Goal: Transaction & Acquisition: Purchase product/service

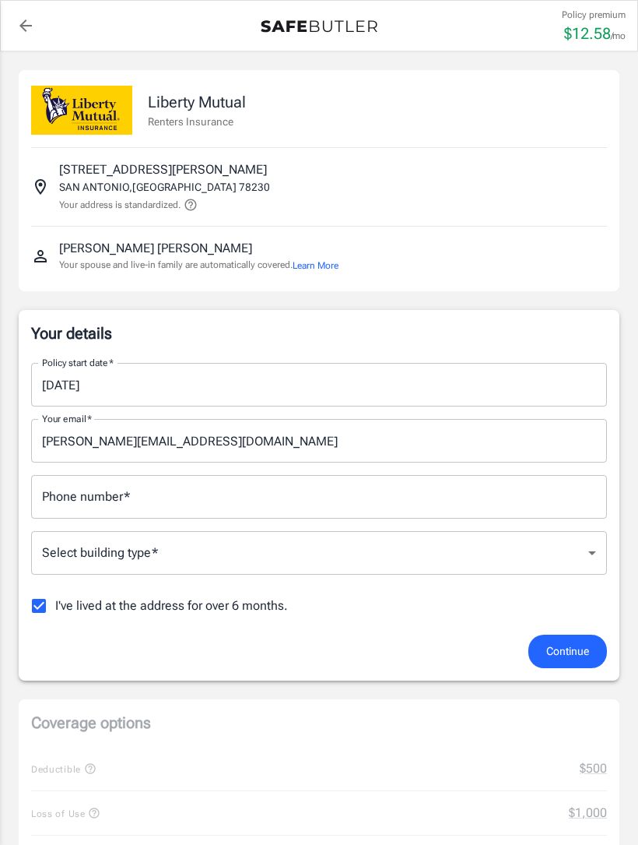
click at [128, 379] on input "[DATE]" at bounding box center [313, 385] width 565 height 44
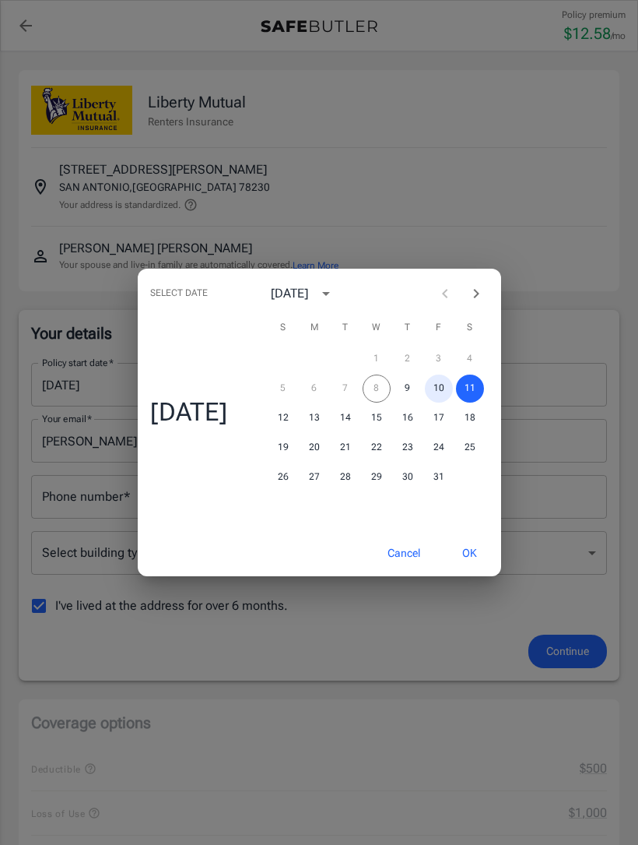
click at [439, 393] on button "10" at bounding box center [439, 388] width 28 height 28
type input "[DATE]"
click at [592, 656] on div "Select date Fri, Oct [DATE] S M T W T F S 1 2 3 4 5 6 7 8 9 10 11 12 13 14 15 1…" at bounding box center [319, 422] width 638 height 845
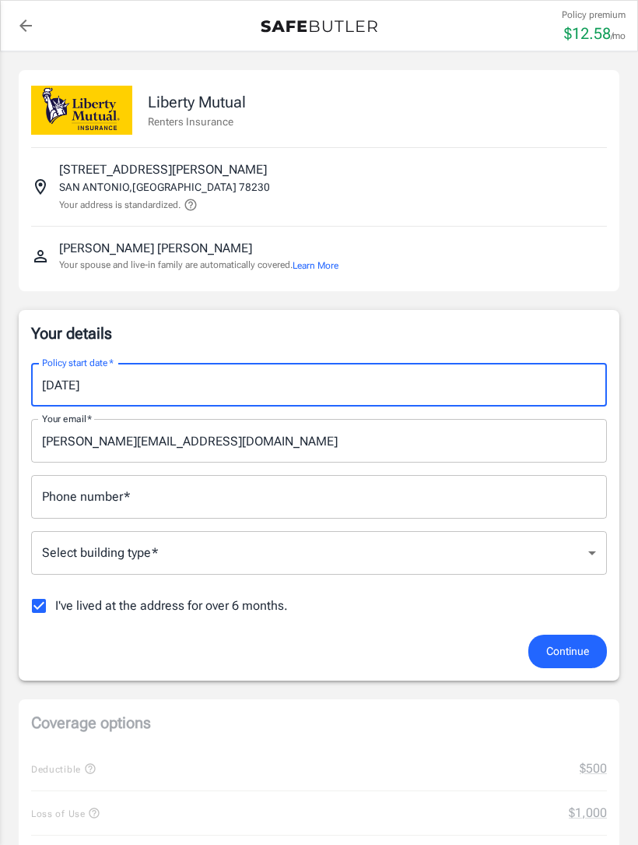
click at [337, 498] on input "Phone number   *" at bounding box center [319, 497] width 576 height 44
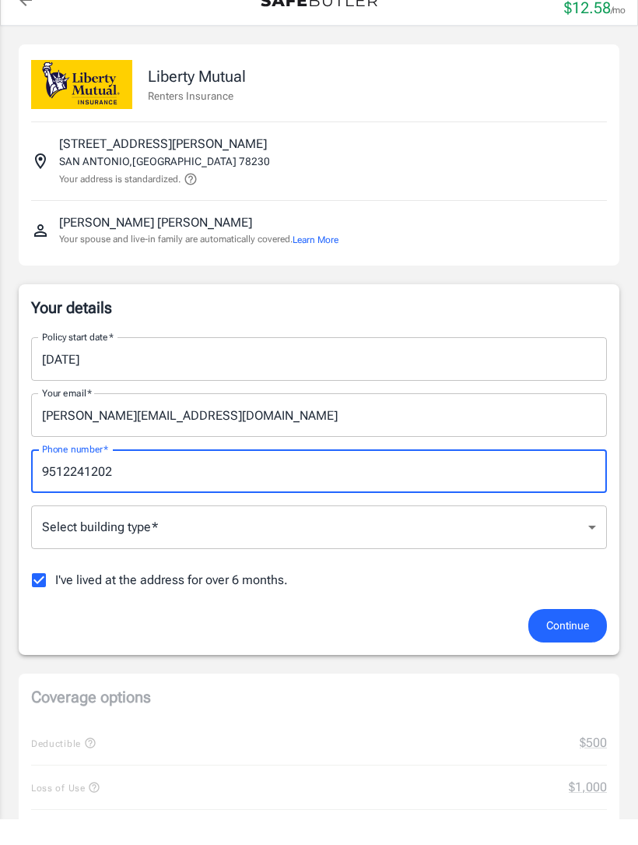
type input "9512241202"
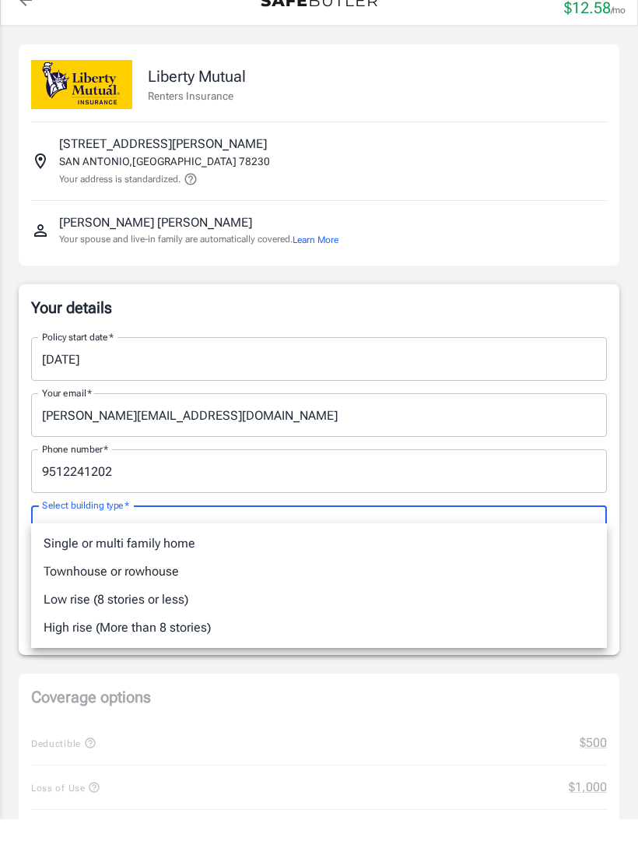
scroll to position [26, 0]
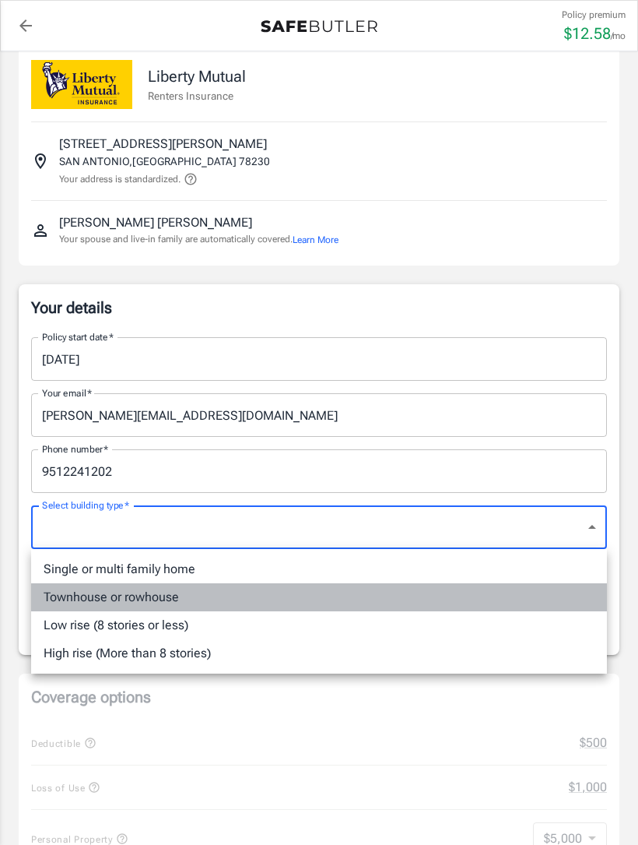
click at [218, 604] on li "Townhouse or rowhouse" at bounding box center [319, 597] width 576 height 28
type input "townhouse"
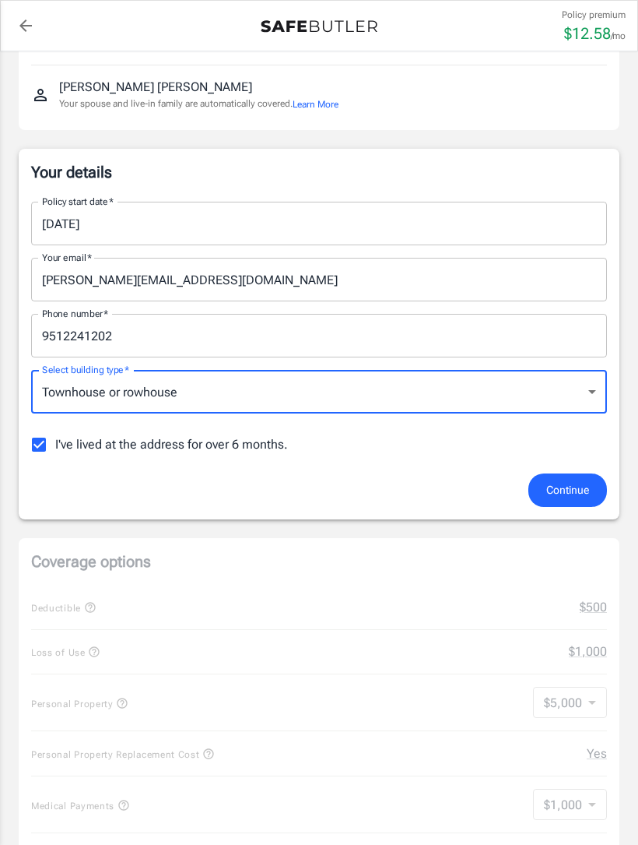
scroll to position [162, 0]
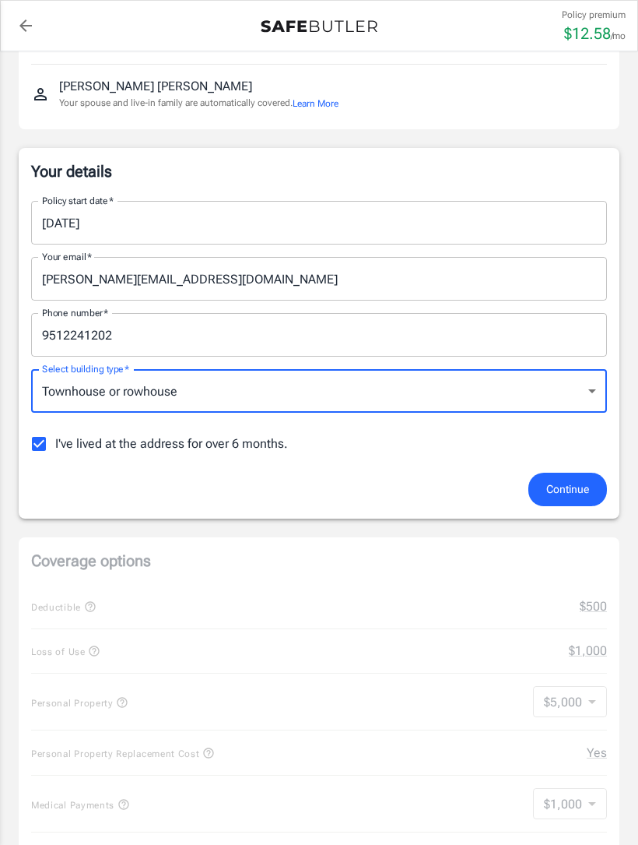
click at [56, 427] on label "I've lived at the address for over 6 months." at bounding box center [155, 443] width 265 height 33
click at [55, 427] on input "I've lived at the address for over 6 months." at bounding box center [39, 443] width 33 height 33
checkbox input "false"
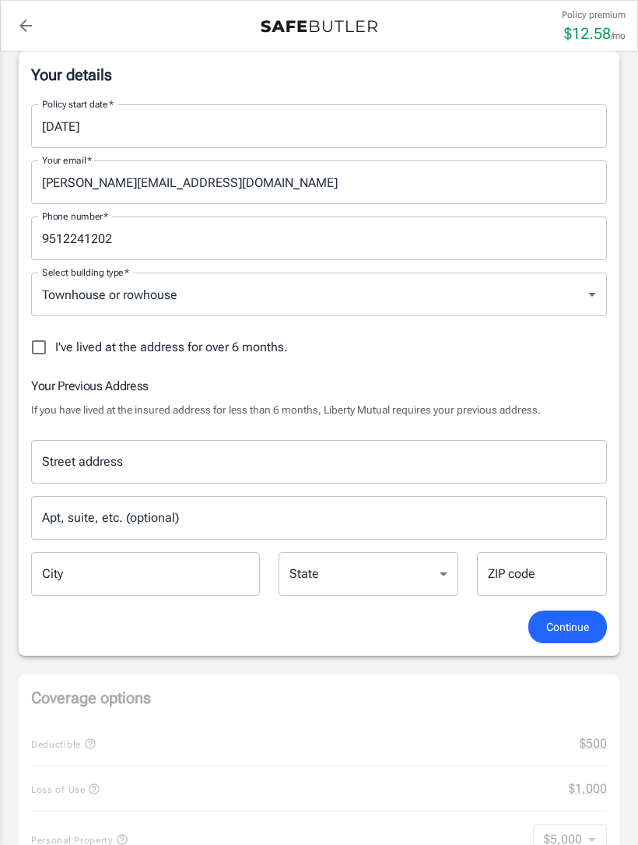
scroll to position [262, 0]
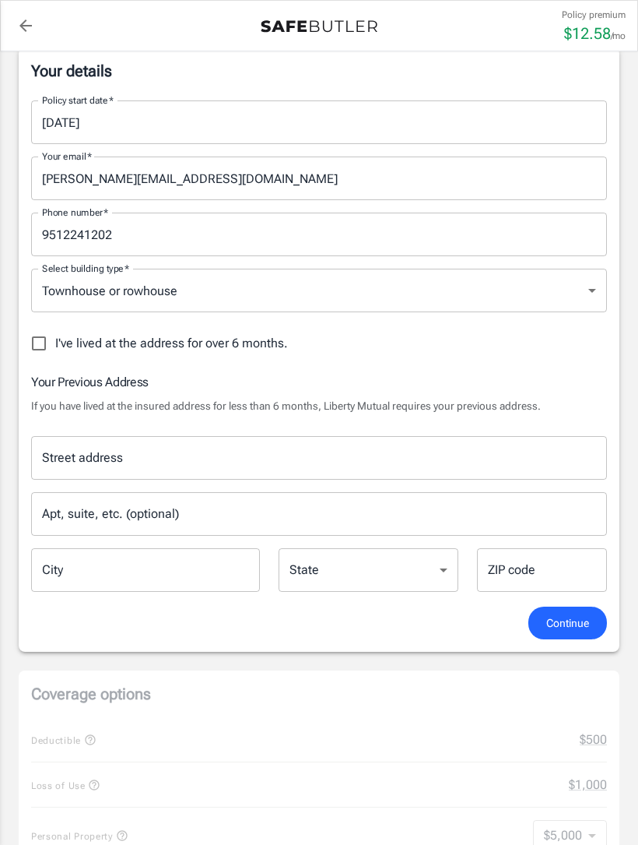
click at [93, 443] on input "Street address" at bounding box center [319, 458] width 562 height 30
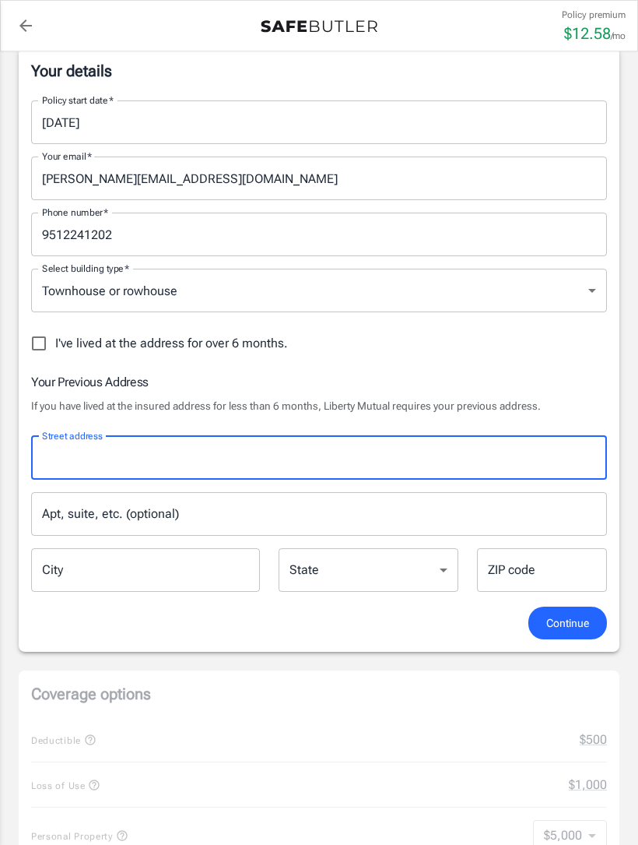
scroll to position [262, 0]
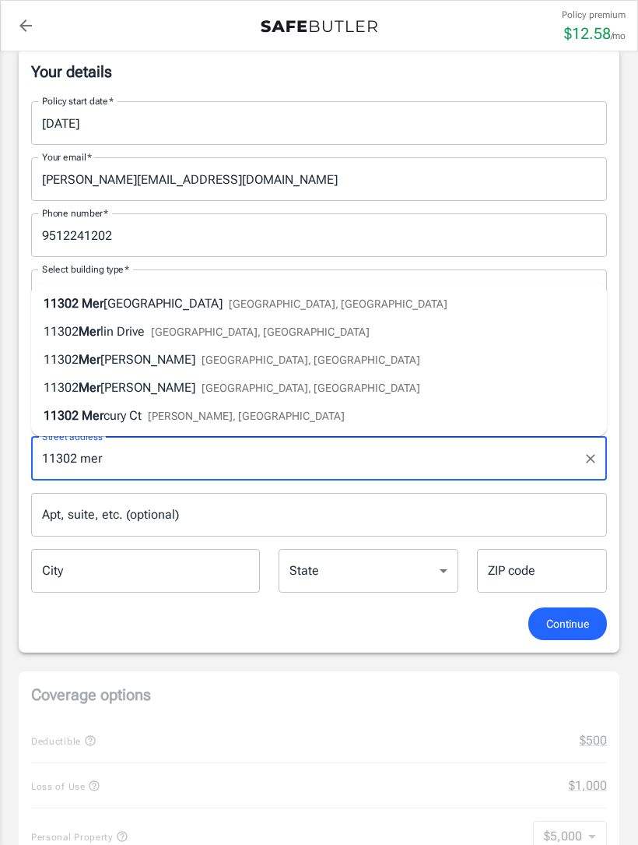
click at [222, 418] on li "[STREET_ADDRESS]" at bounding box center [319, 416] width 576 height 28
type input "11302 Mercury Ct"
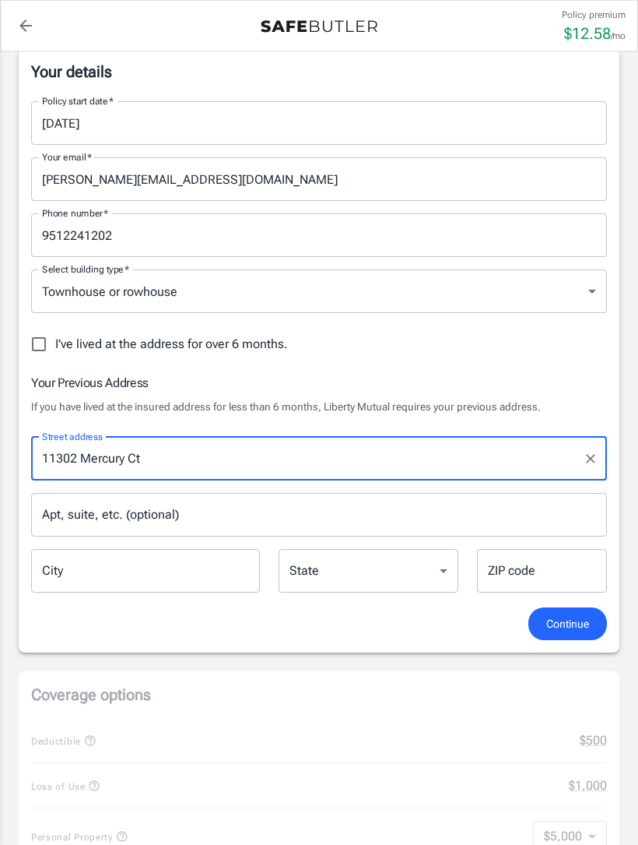
type input "[GEOGRAPHIC_DATA]"
select select "CA"
type input "91752"
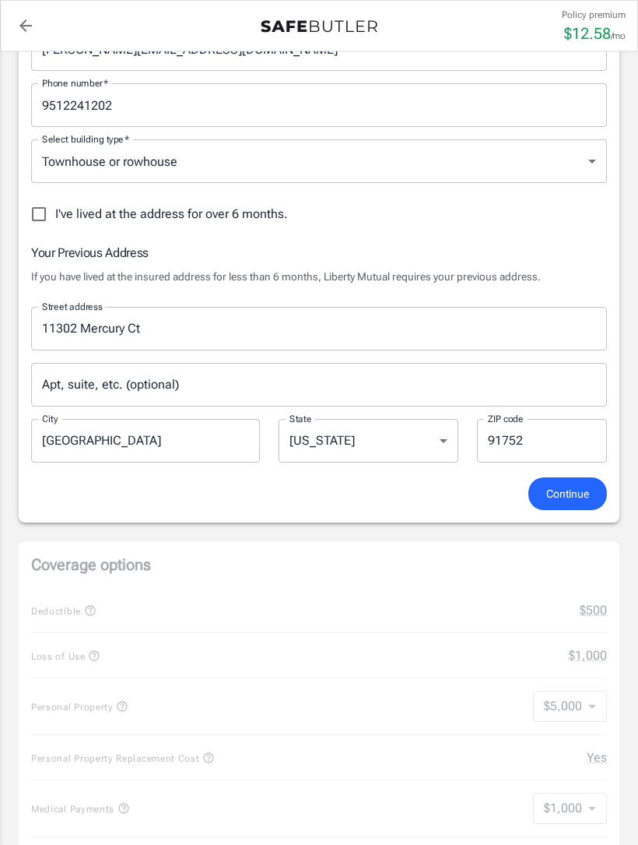
scroll to position [393, 0]
click at [581, 491] on span "Continue" at bounding box center [568, 492] width 43 height 19
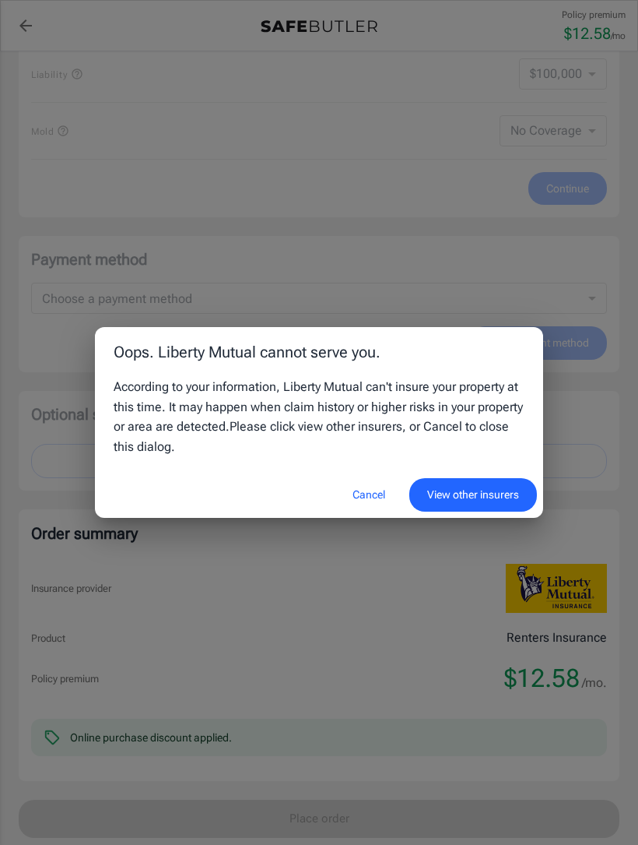
scroll to position [1183, 0]
click at [493, 512] on button "View other insurers" at bounding box center [474, 494] width 128 height 33
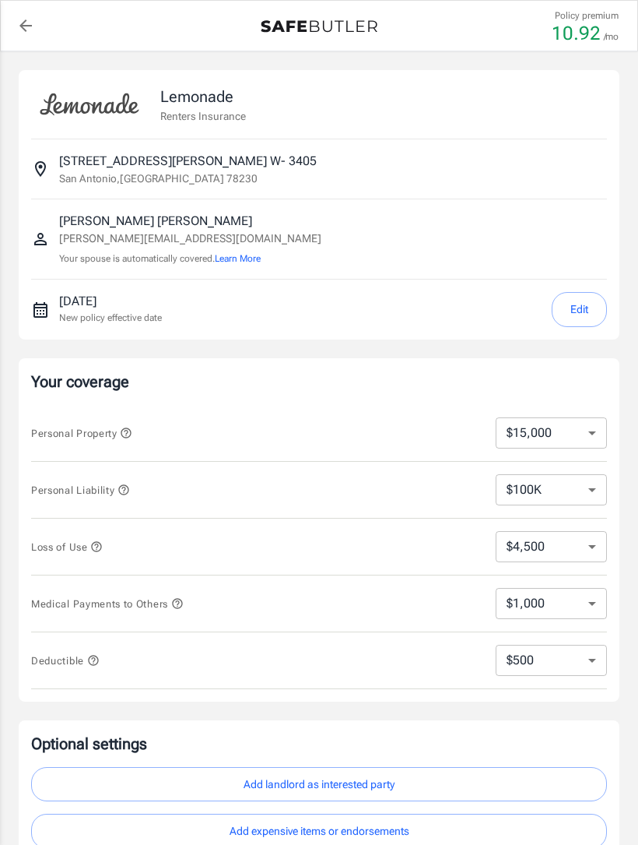
select select "15000"
select select "500"
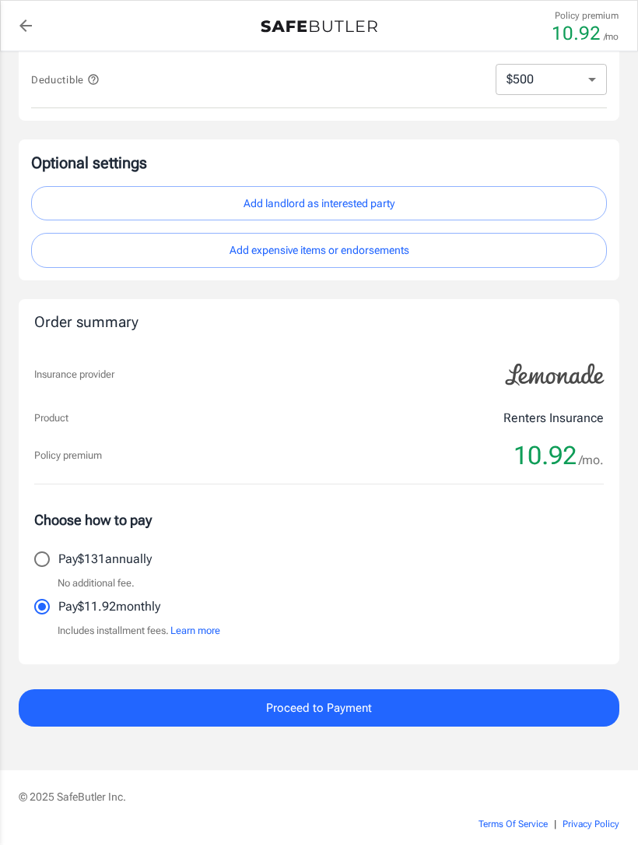
scroll to position [697, 0]
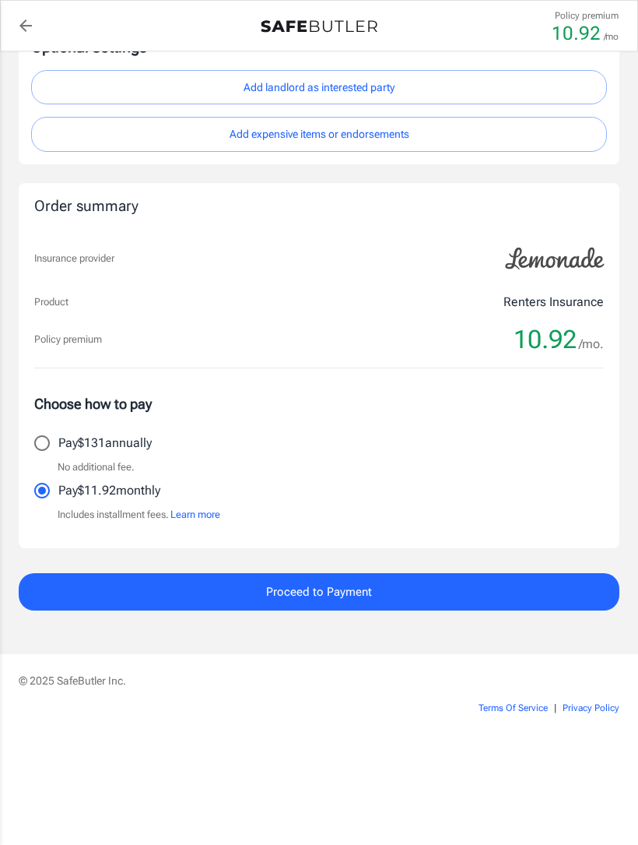
click at [416, 592] on button "Proceed to Payment" at bounding box center [319, 591] width 601 height 37
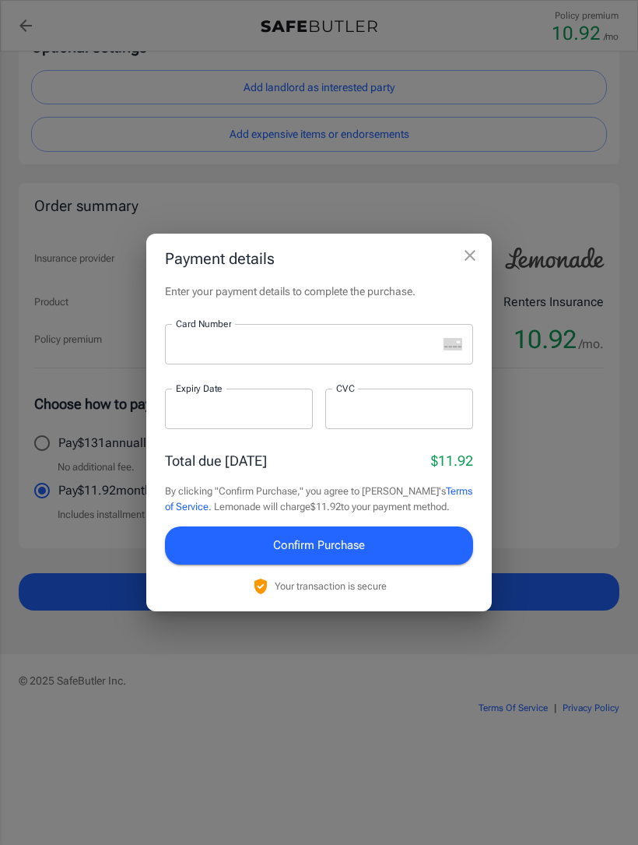
click at [295, 330] on div at bounding box center [301, 344] width 273 height 40
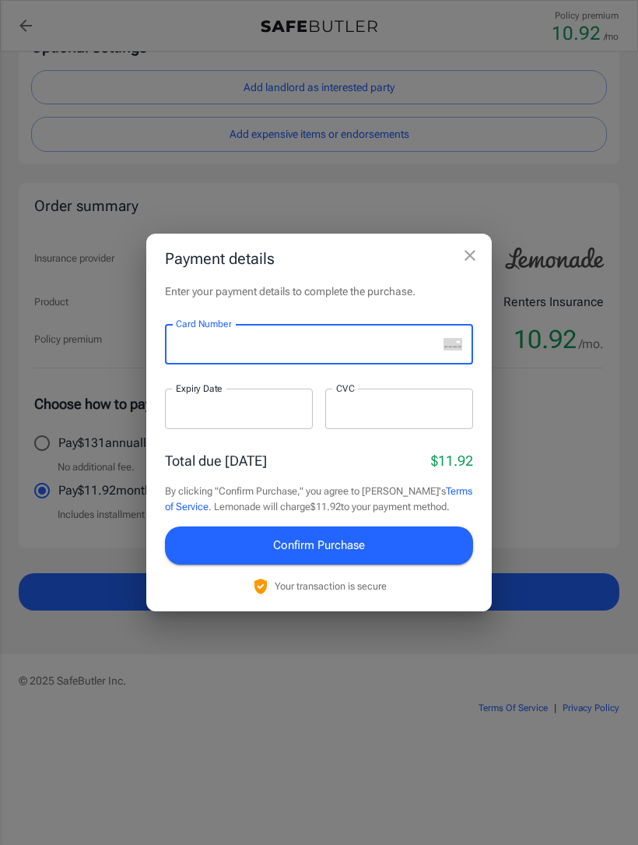
click at [559, 443] on div "Payment details Enter your payment details to complete the purchase. Card Numbe…" at bounding box center [319, 422] width 638 height 845
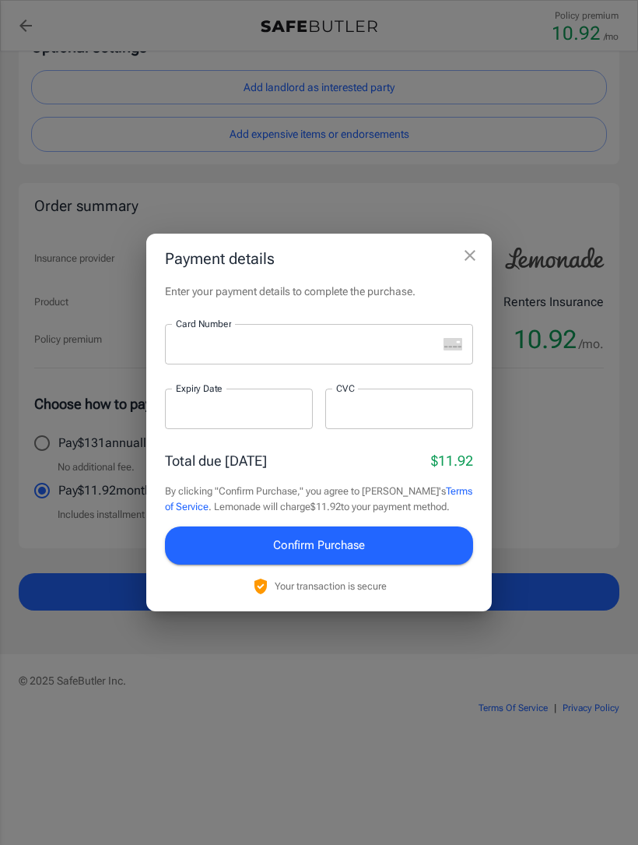
click at [452, 263] on h2 "Payment details" at bounding box center [319, 259] width 346 height 50
click at [466, 261] on icon "close" at bounding box center [470, 255] width 11 height 11
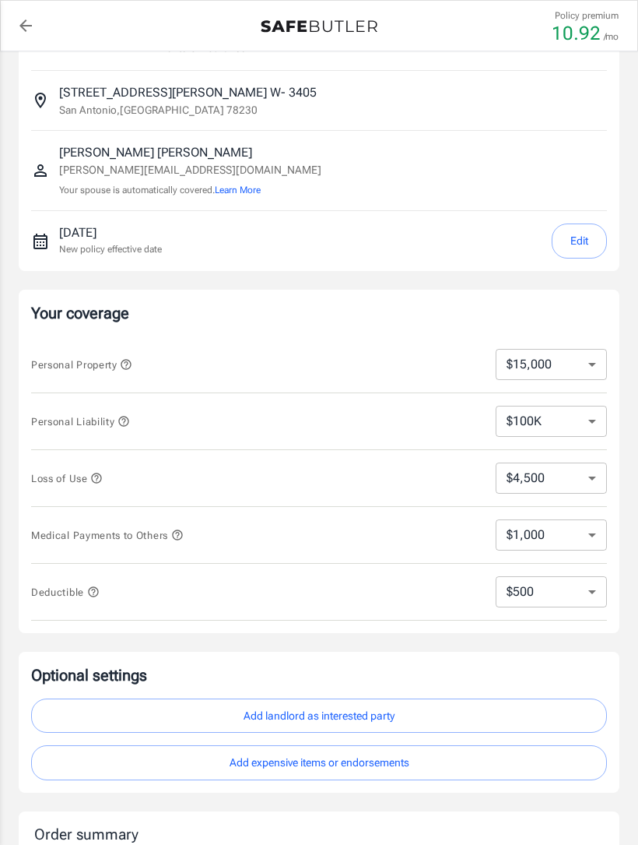
scroll to position [0, 0]
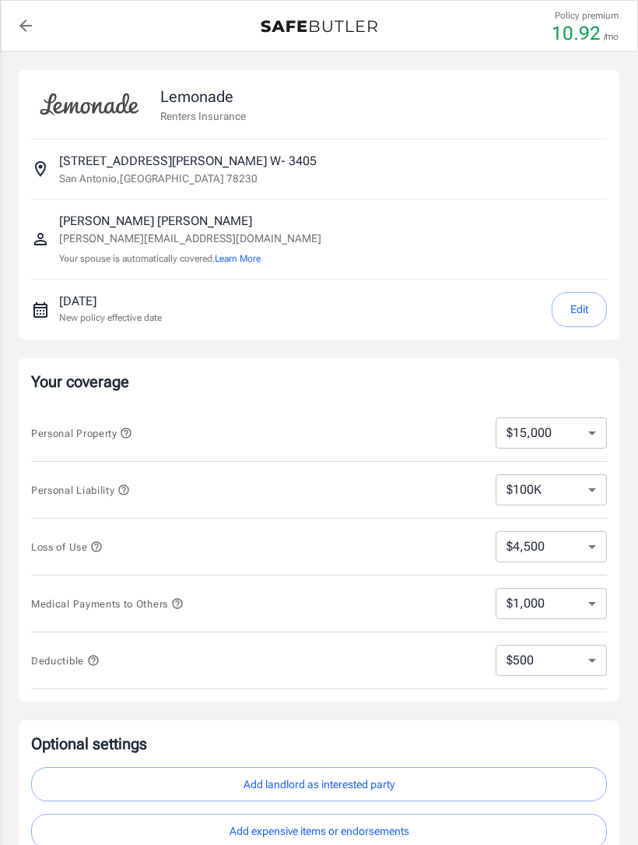
click at [575, 304] on button "Edit" at bounding box center [579, 309] width 55 height 35
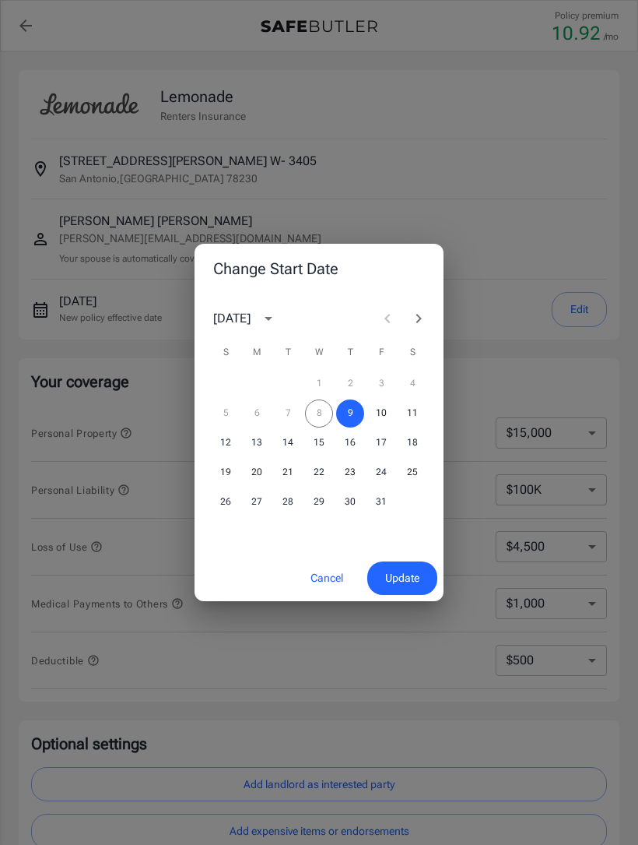
click at [389, 398] on div "1 2 3 4" at bounding box center [319, 384] width 249 height 28
click at [368, 420] on button "10" at bounding box center [381, 413] width 28 height 28
click at [413, 584] on span "Update" at bounding box center [402, 577] width 34 height 19
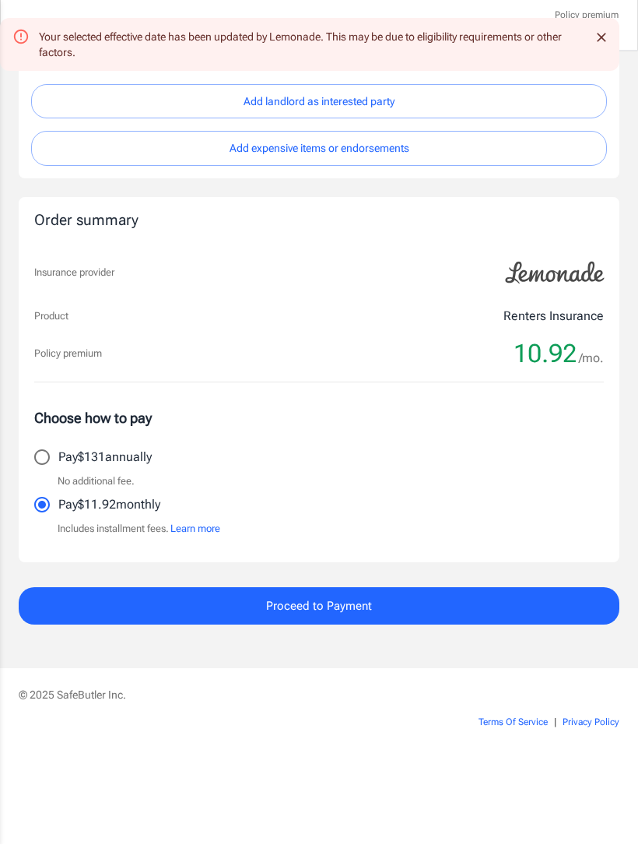
scroll to position [697, 0]
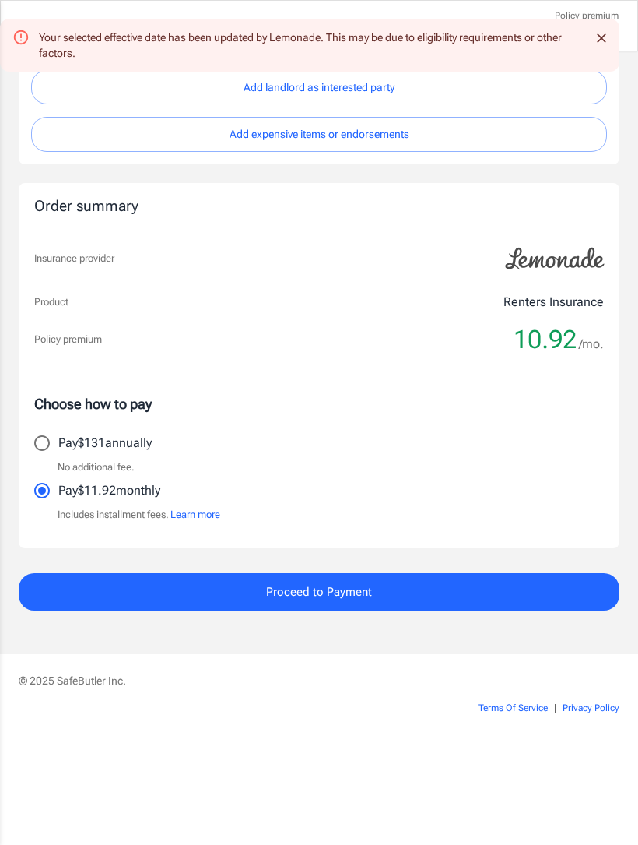
click at [406, 588] on button "Proceed to Payment" at bounding box center [319, 591] width 601 height 37
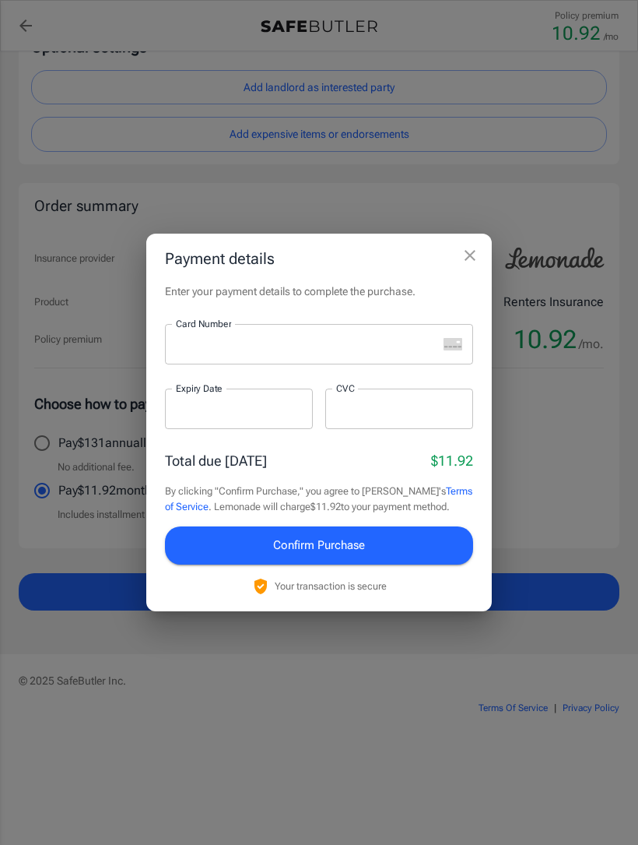
click at [352, 336] on div at bounding box center [301, 344] width 273 height 40
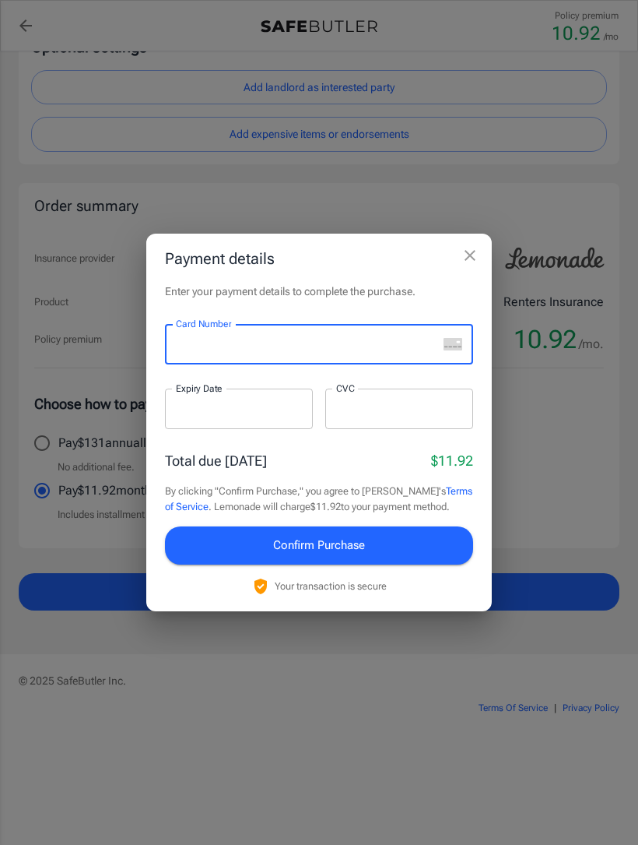
click at [448, 349] on rect "unknown" at bounding box center [453, 344] width 19 height 12
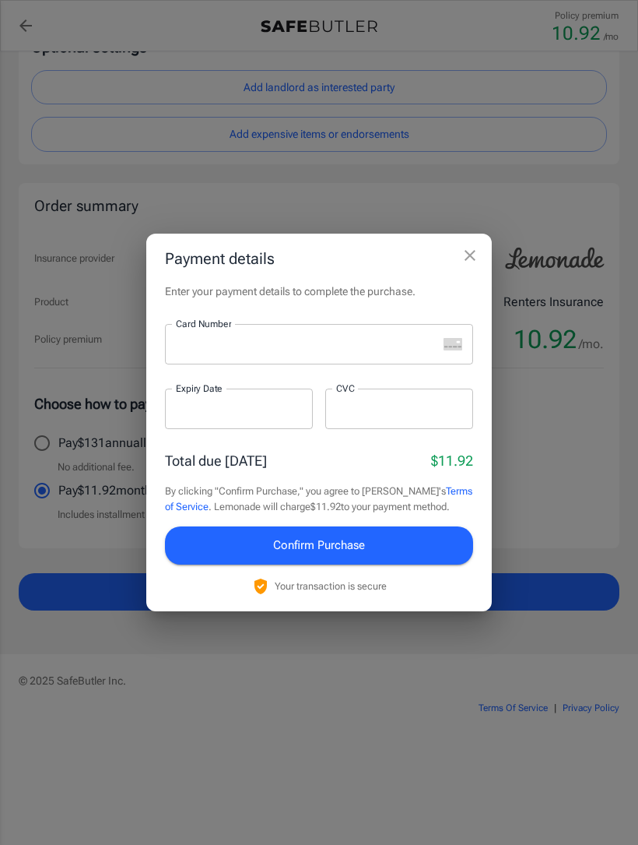
click at [411, 325] on div at bounding box center [301, 344] width 273 height 40
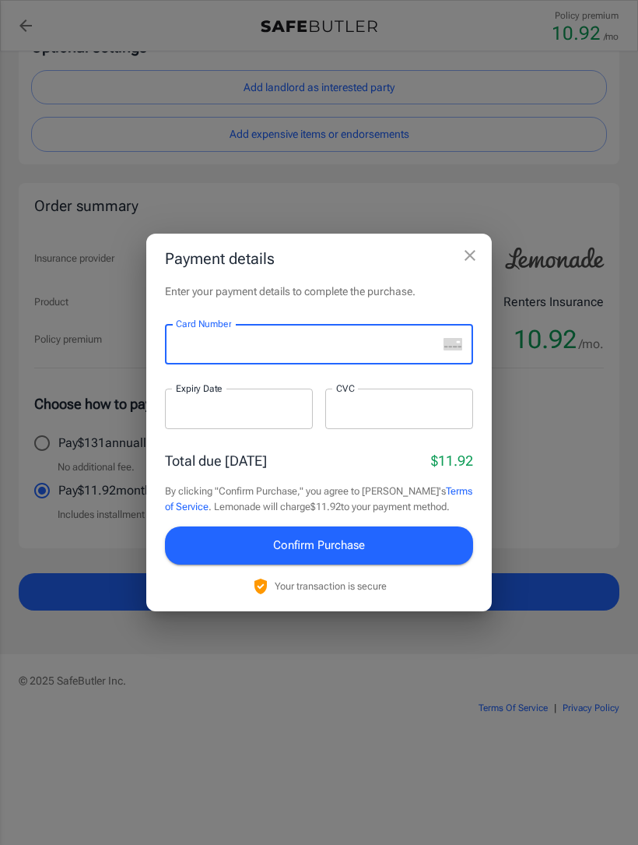
click at [245, 352] on iframe at bounding box center [307, 344] width 262 height 15
click at [253, 336] on div at bounding box center [301, 344] width 273 height 40
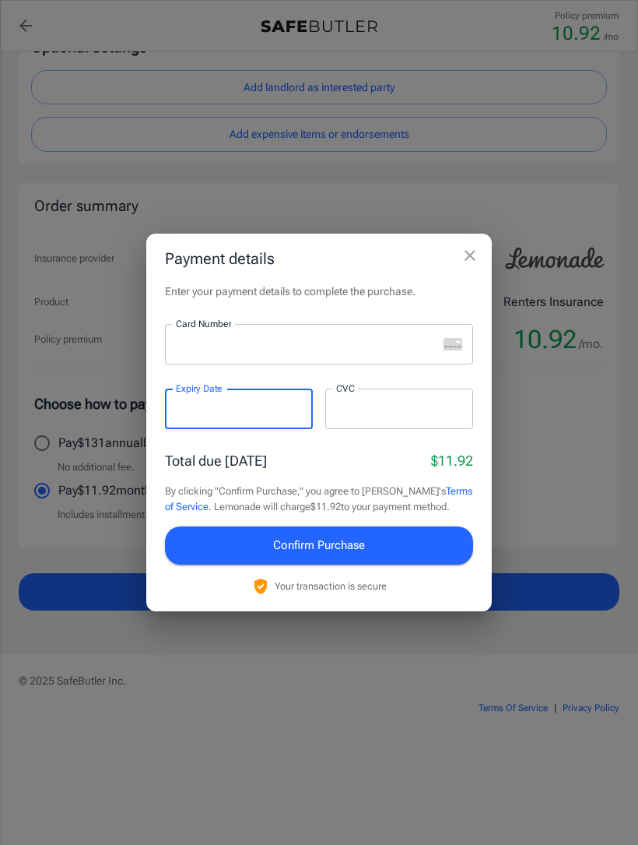
click at [273, 335] on div at bounding box center [301, 344] width 273 height 40
click at [417, 540] on button "Confirm Purchase" at bounding box center [319, 544] width 308 height 37
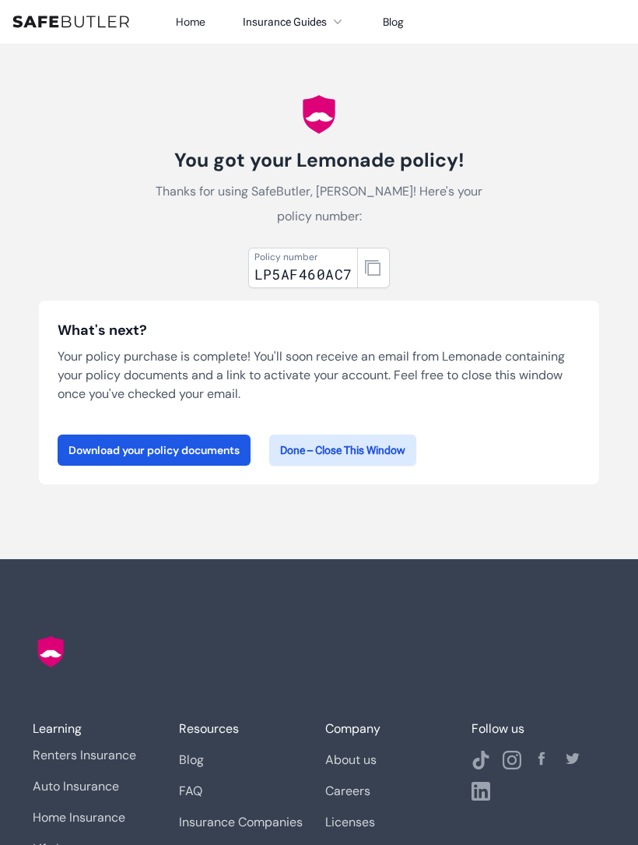
click at [218, 454] on link "Download your policy documents" at bounding box center [154, 449] width 193 height 31
